Goal: Complete application form

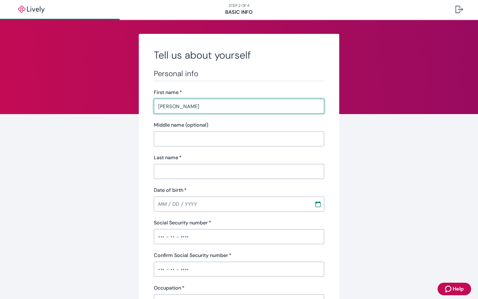
type input "[PERSON_NAME]"
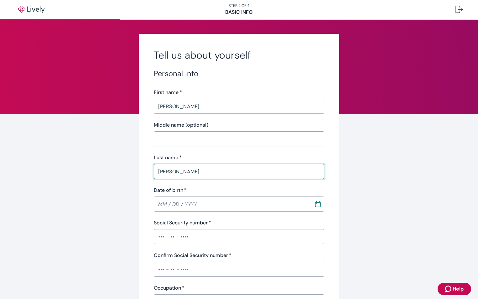
type input "[PERSON_NAME]"
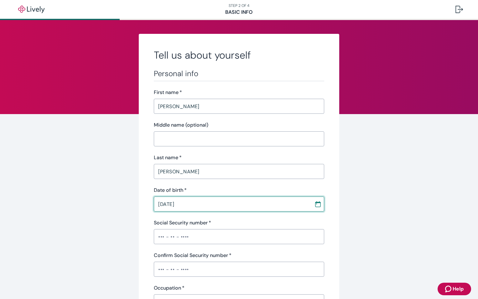
type input "[DATE]"
click at [222, 224] on div "Social Security number   *" at bounding box center [239, 223] width 170 height 8
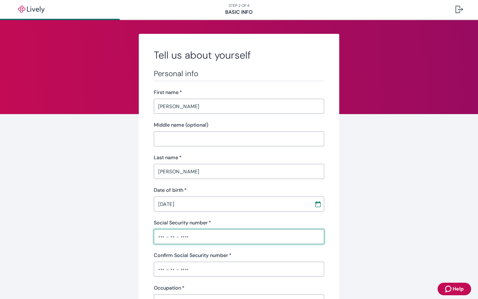
click at [197, 240] on input "Social Security number   *" at bounding box center [239, 236] width 170 height 13
type input "•••-••-4129"
click at [160, 273] on input "Confirm Social Security number   *" at bounding box center [239, 269] width 170 height 13
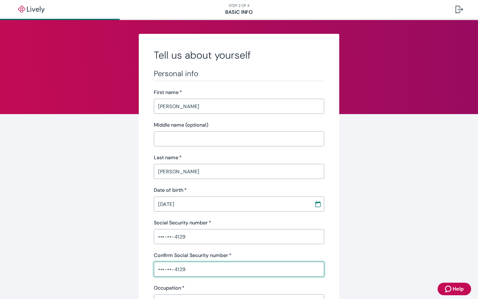
type input "•••-••-4129"
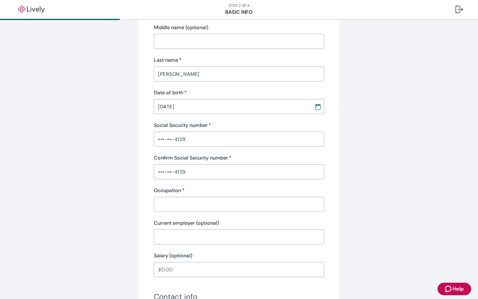
scroll to position [123, 0]
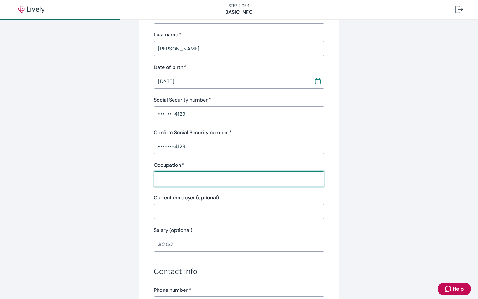
click at [206, 180] on input "Occupation   *" at bounding box center [239, 179] width 170 height 13
type input "mamager"
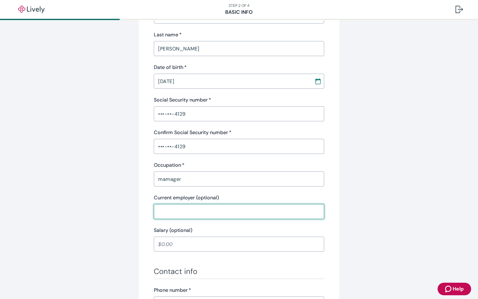
click at [180, 209] on input "Current employer (optional)" at bounding box center [239, 211] width 170 height 13
type input "infinx"
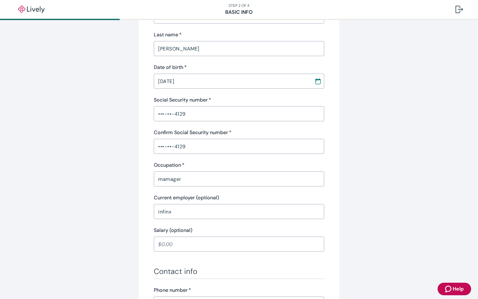
click at [132, 228] on div "Tell us about yourself Personal info First name   * [PERSON_NAME] ​ Middle name…" at bounding box center [239, 203] width 301 height 585
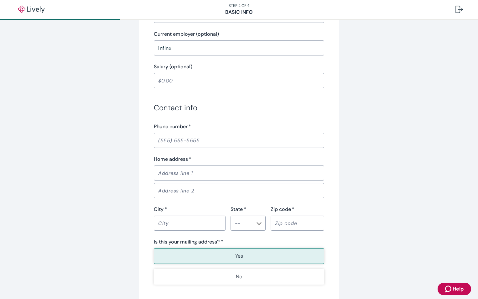
scroll to position [287, 0]
click at [157, 149] on div "Contact info Phone number   * ​ Home address   * ​ ​ City   * ​ State * ​ Zip c…" at bounding box center [239, 192] width 170 height 181
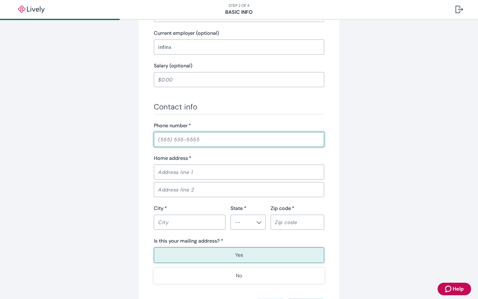
click at [162, 140] on input "Phone number   *" at bounding box center [239, 139] width 170 height 13
type input "[PHONE_NUMBER]"
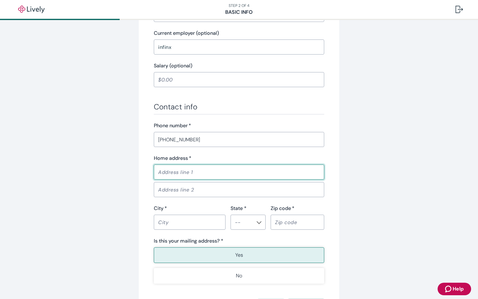
click at [163, 178] on input "Home address   *" at bounding box center [239, 172] width 170 height 13
type input "[STREET_ADDRESS]"
type input "[PERSON_NAME]"
type input "[US_STATE]"
type input "70039"
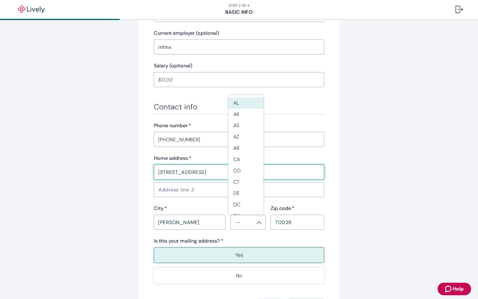
click at [237, 225] on input "State *" at bounding box center [242, 222] width 21 height 9
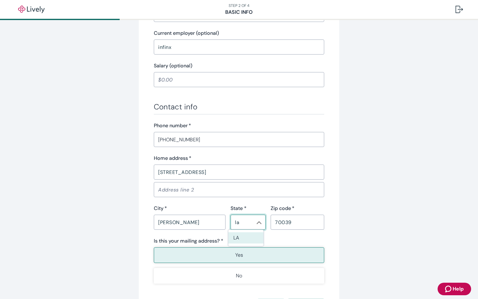
click at [240, 237] on li "LA" at bounding box center [245, 237] width 35 height 11
type input "LA"
click at [235, 258] on p "Yes" at bounding box center [239, 255] width 8 height 8
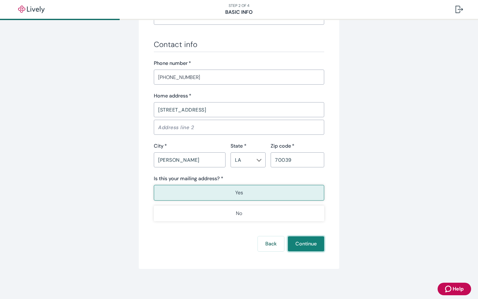
click at [304, 241] on button "Continue" at bounding box center [306, 243] width 36 height 15
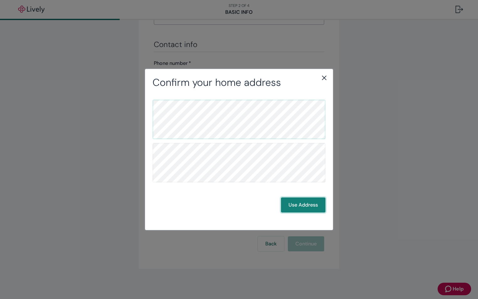
click at [299, 208] on button "Use Address" at bounding box center [303, 204] width 44 height 15
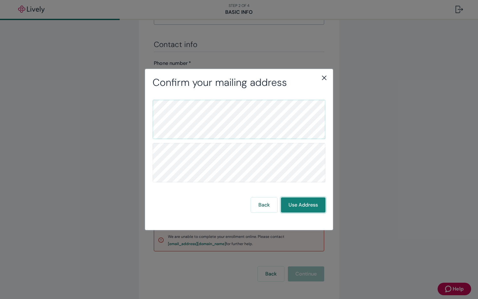
click at [299, 208] on button "Use Address" at bounding box center [303, 204] width 44 height 15
click at [304, 201] on button "Use Address" at bounding box center [303, 204] width 44 height 15
click at [298, 206] on button "Use Address" at bounding box center [303, 204] width 44 height 15
click at [324, 74] on icon "close" at bounding box center [325, 78] width 8 height 8
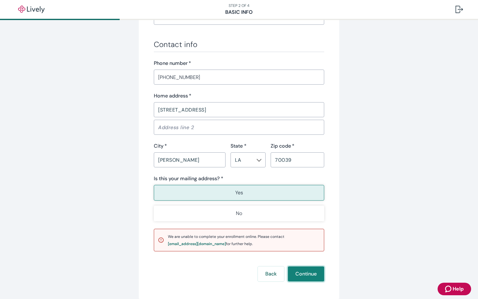
click at [301, 280] on button "Continue" at bounding box center [306, 273] width 36 height 15
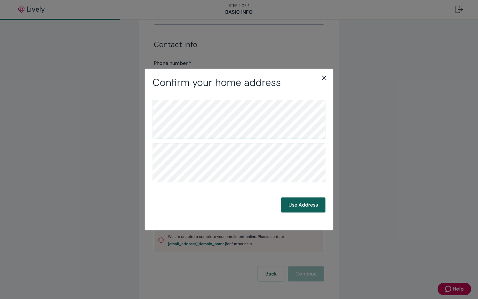
click at [302, 203] on button "Use Address" at bounding box center [303, 204] width 44 height 15
click at [312, 201] on button "Use Address" at bounding box center [303, 204] width 44 height 15
click at [300, 207] on button "Use Address" at bounding box center [303, 204] width 44 height 15
click at [308, 203] on button "Use Address" at bounding box center [303, 204] width 44 height 15
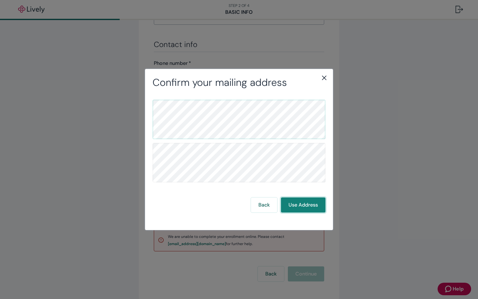
click at [308, 203] on button "Use Address" at bounding box center [303, 204] width 44 height 15
click at [326, 80] on icon "close" at bounding box center [324, 78] width 4 height 4
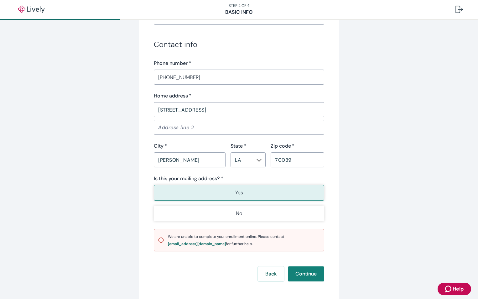
click at [280, 192] on button "Yes" at bounding box center [239, 193] width 170 height 16
click at [302, 271] on button "Continue" at bounding box center [306, 273] width 36 height 15
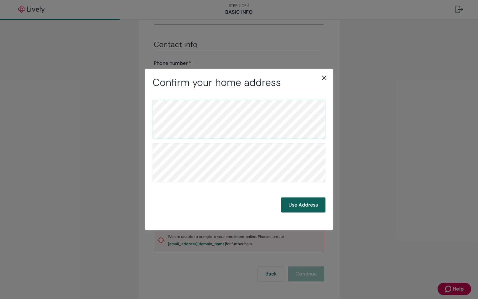
click at [298, 207] on button "Use Address" at bounding box center [303, 204] width 44 height 15
click at [323, 79] on icon "close" at bounding box center [324, 78] width 4 height 4
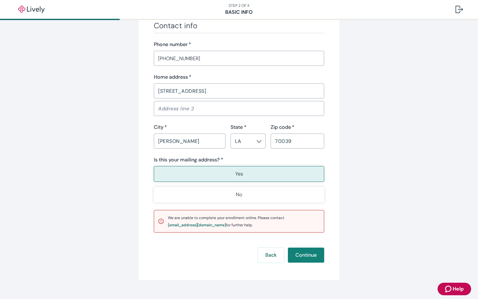
scroll to position [380, 0]
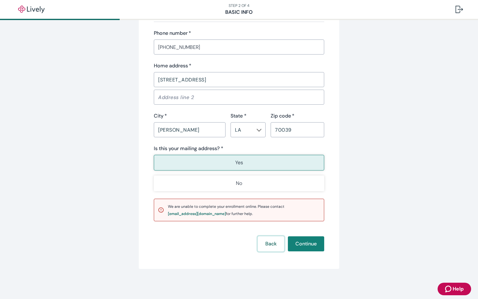
click at [271, 244] on button "Back" at bounding box center [271, 243] width 26 height 15
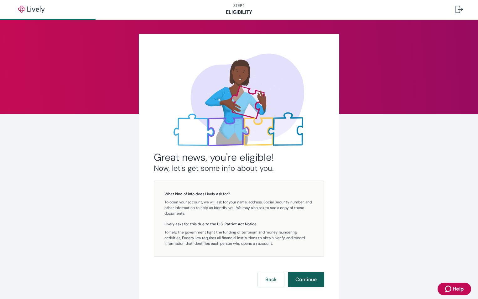
click at [302, 280] on button "Continue" at bounding box center [306, 279] width 36 height 15
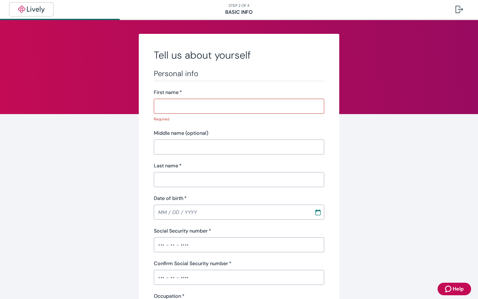
click at [26, 9] on img "button" at bounding box center [31, 10] width 35 height 8
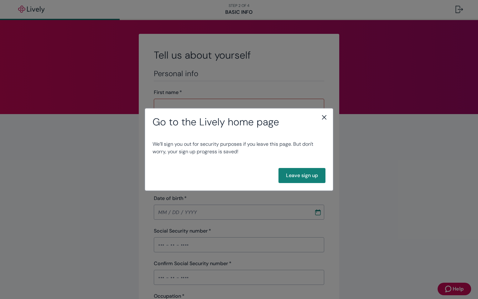
click at [322, 113] on icon "close" at bounding box center [325, 117] width 8 height 8
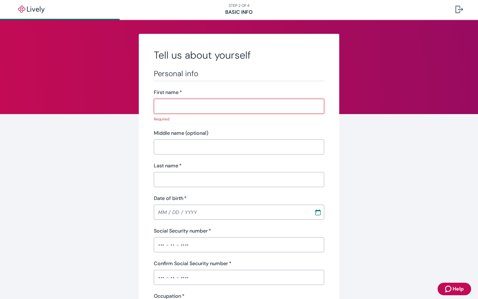
click at [180, 104] on input "First name   *" at bounding box center [239, 106] width 170 height 13
click at [34, 15] on button "button" at bounding box center [31, 9] width 43 height 13
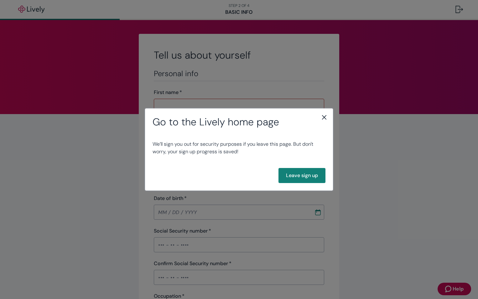
click at [326, 118] on icon "close" at bounding box center [325, 117] width 8 height 8
